Goal: Transaction & Acquisition: Purchase product/service

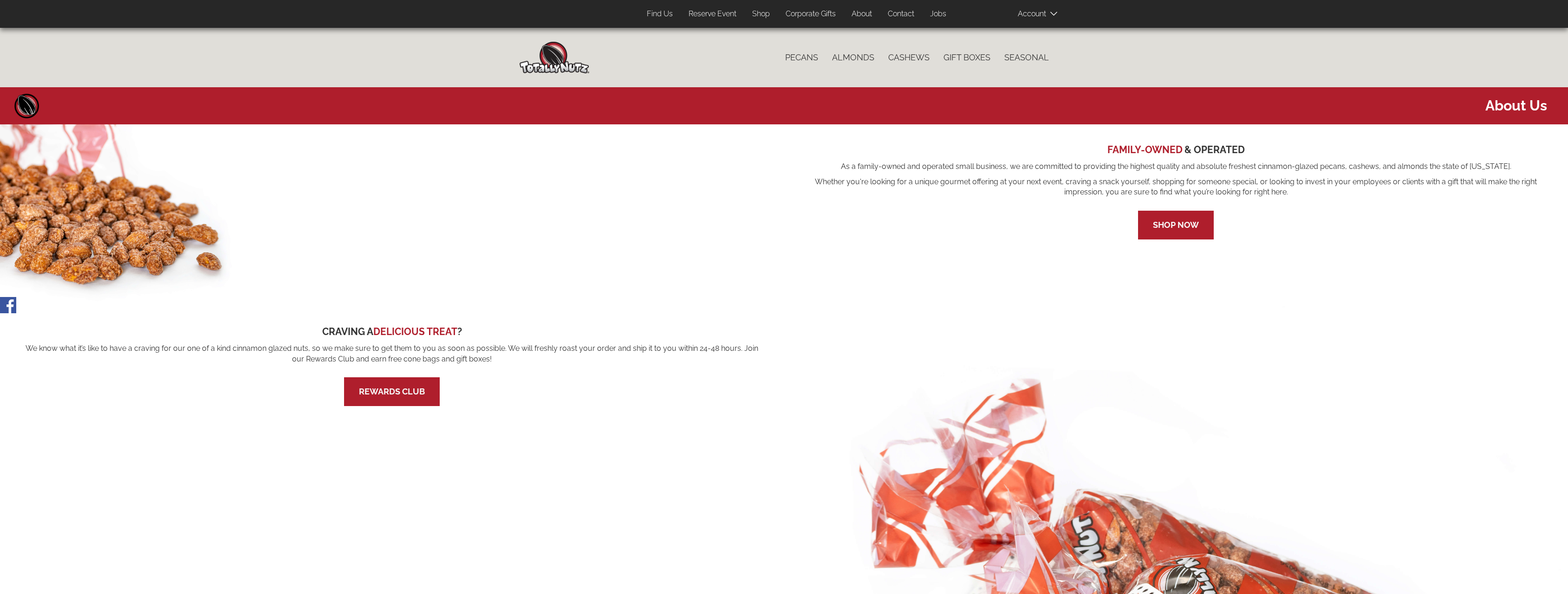
click at [764, 10] on link "Shop" at bounding box center [760, 14] width 31 height 18
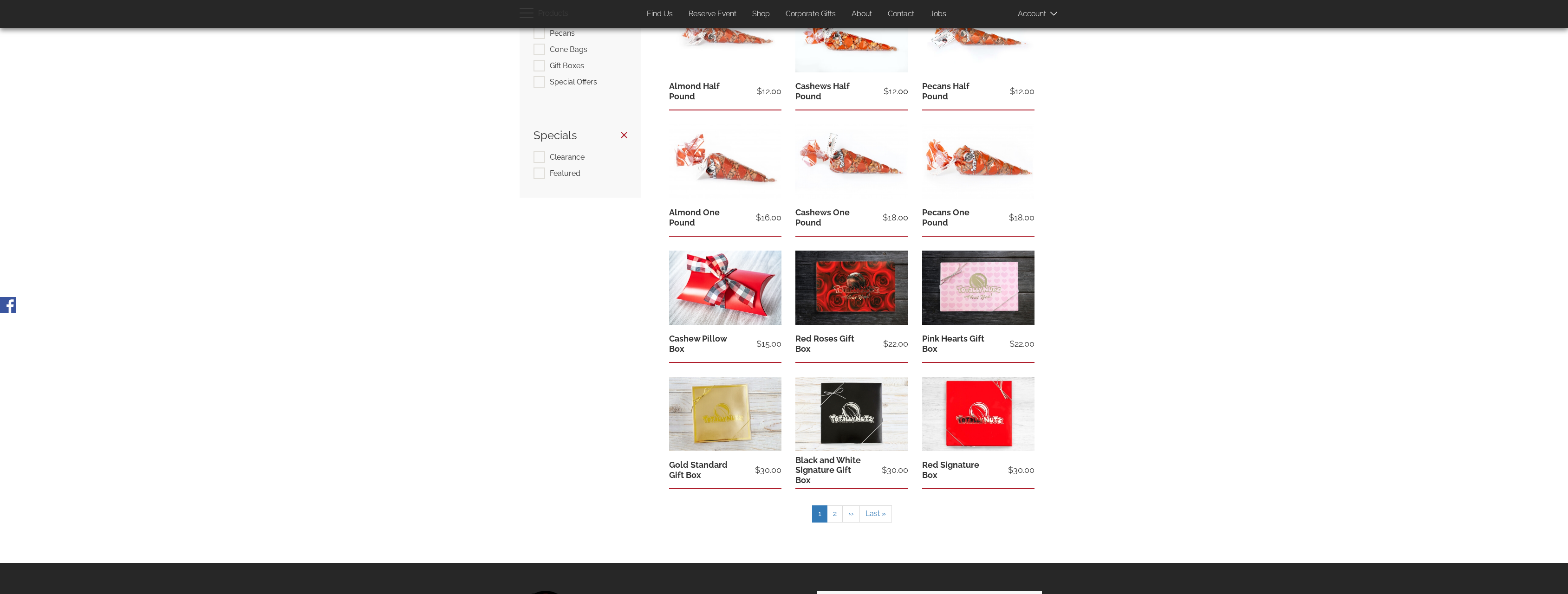
scroll to position [279, 0]
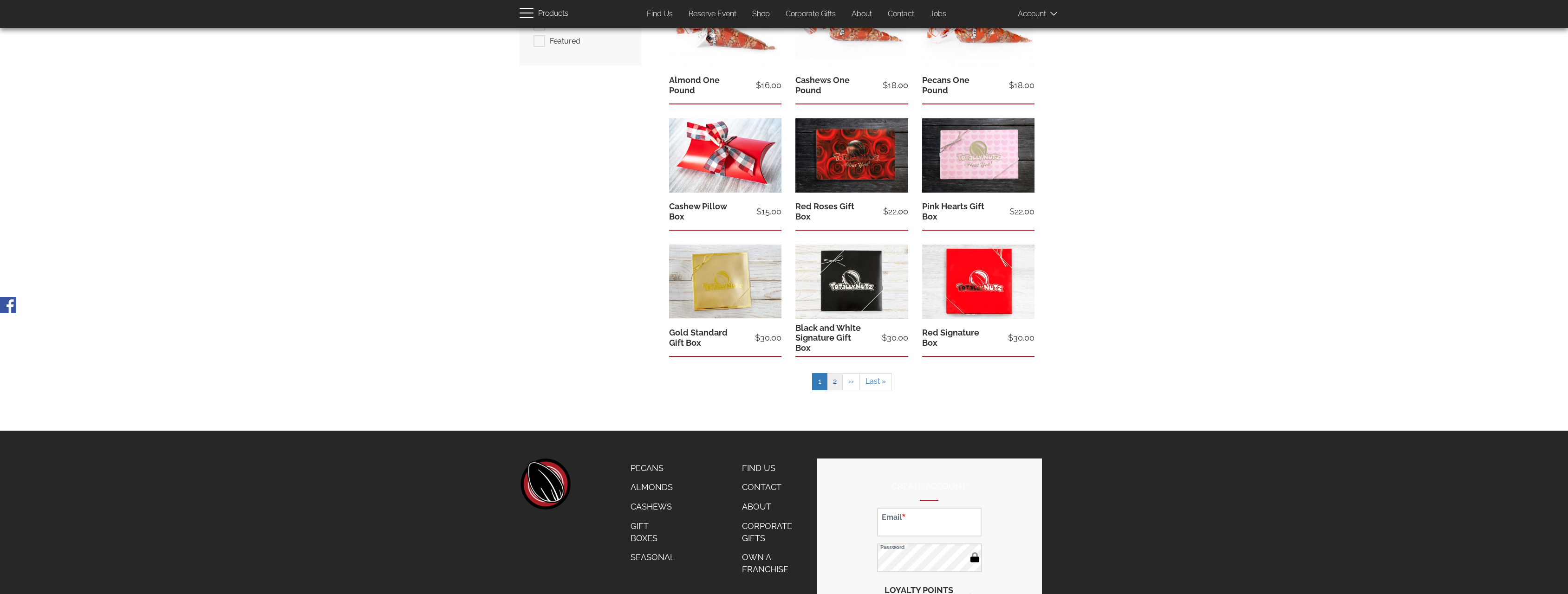
click at [832, 381] on link "Page 2" at bounding box center [834, 381] width 16 height 17
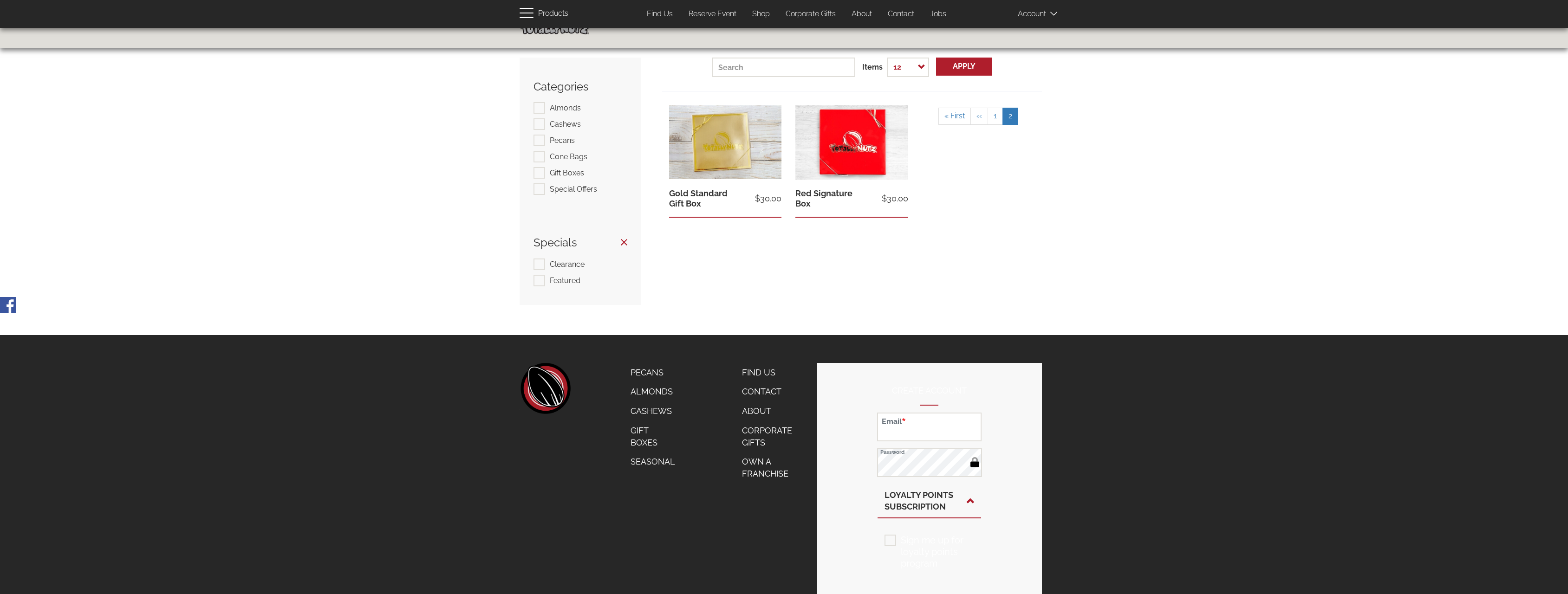
scroll to position [0, 0]
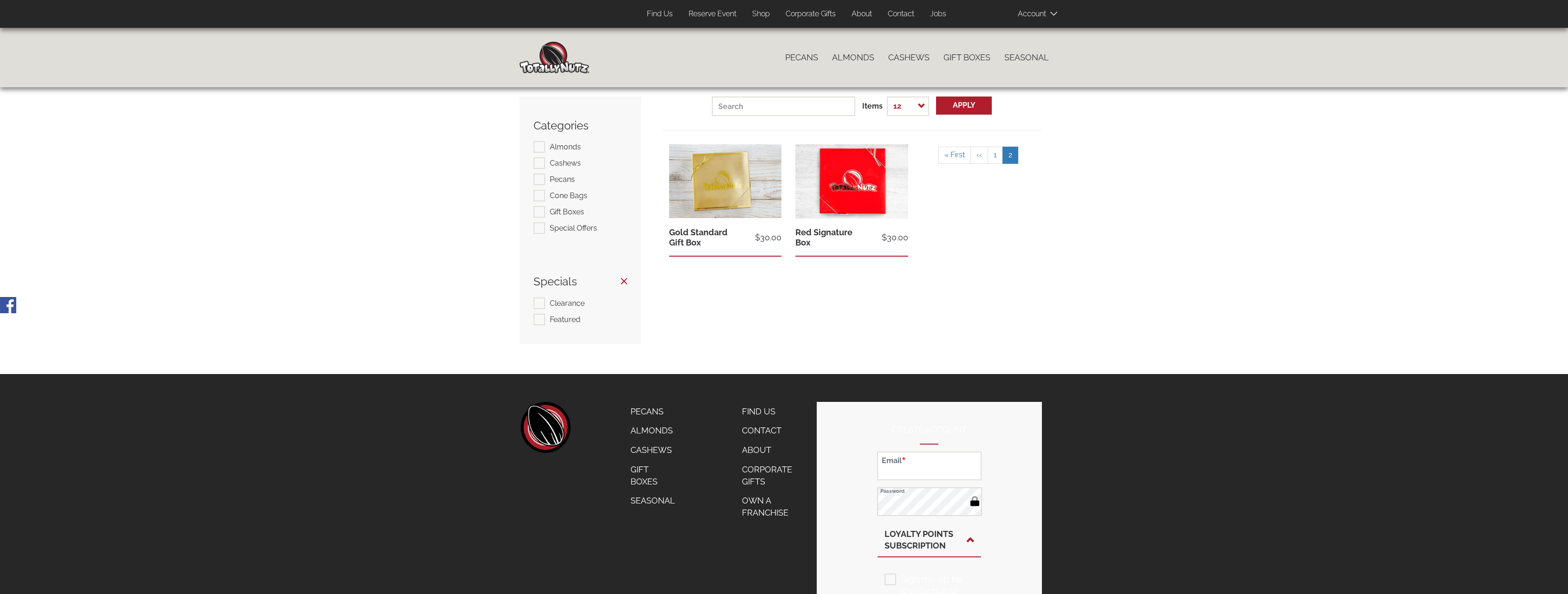
drag, startPoint x: 828, startPoint y: 359, endPoint x: 828, endPoint y: 349, distance: 10.0
